Goal: Information Seeking & Learning: Learn about a topic

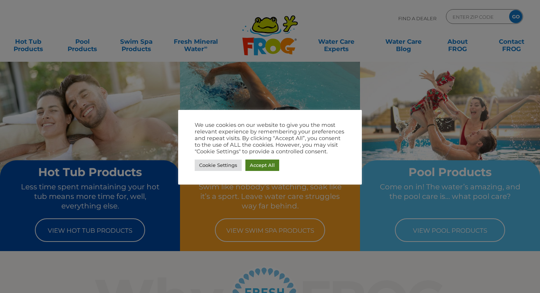
click at [259, 165] on link "Accept All" at bounding box center [262, 164] width 34 height 11
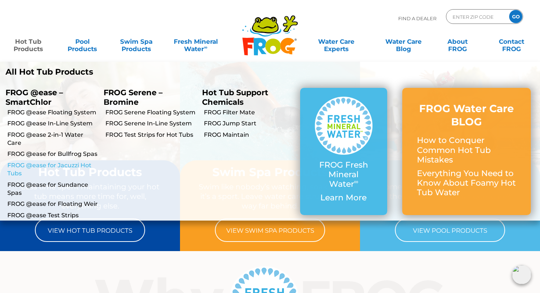
click at [41, 161] on link "FROG @ease for Jacuzzi Hot Tubs" at bounding box center [52, 169] width 91 height 17
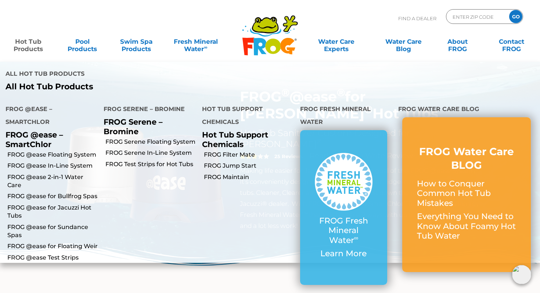
click at [26, 44] on link "Hot Tub Products" at bounding box center [28, 41] width 42 height 15
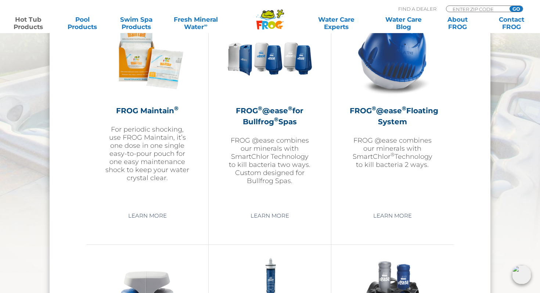
scroll to position [858, 0]
click at [273, 218] on link "Learn More" at bounding box center [269, 215] width 55 height 13
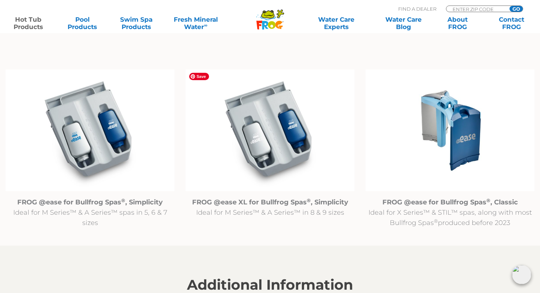
scroll to position [737, 0]
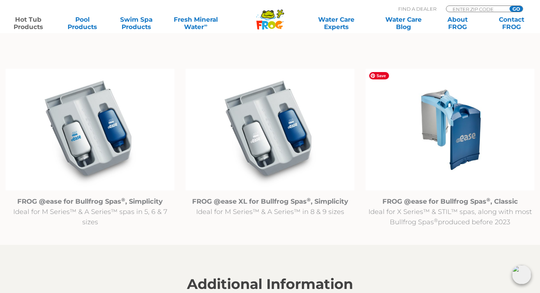
click at [451, 144] on img at bounding box center [449, 130] width 169 height 122
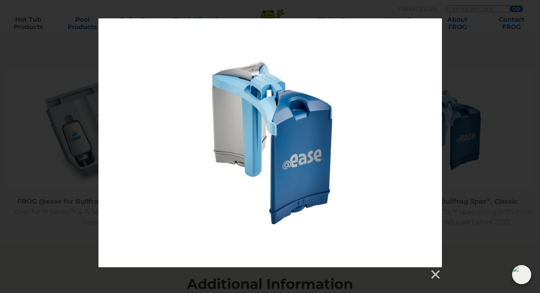
click at [486, 99] on div at bounding box center [270, 148] width 540 height 261
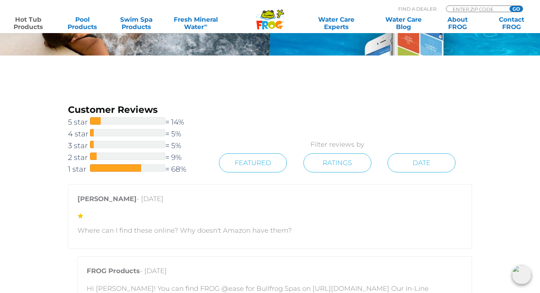
scroll to position [1257, 0]
